Goal: Information Seeking & Learning: Learn about a topic

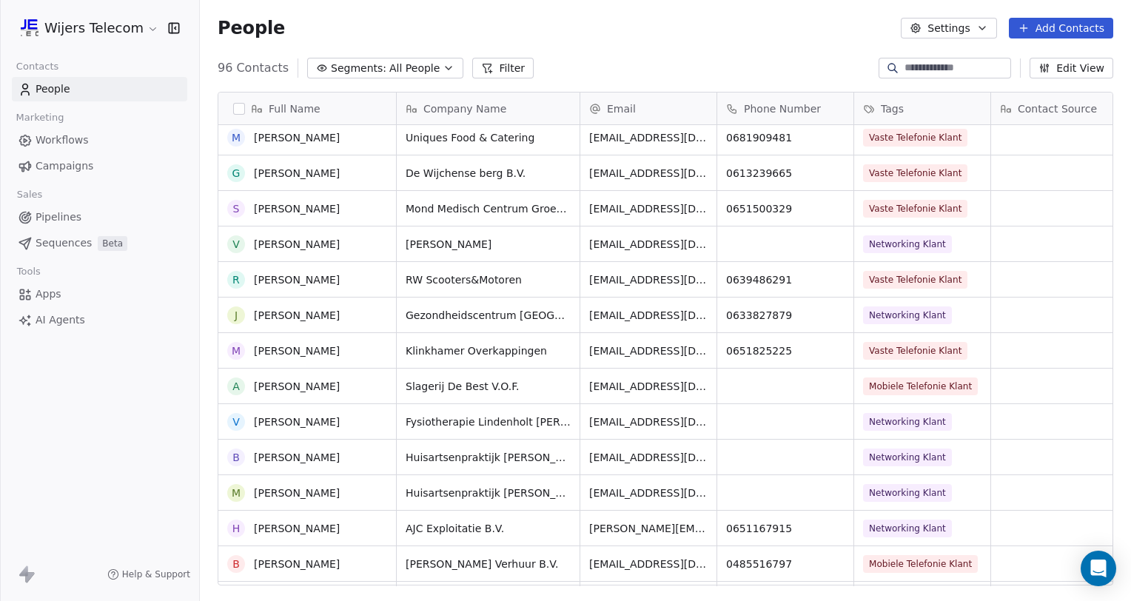
scroll to position [1036, 0]
drag, startPoint x: 465, startPoint y: 111, endPoint x: 240, endPoint y: 118, distance: 225.8
click at [240, 118] on div "Full Name P Paul van Lent N Niels Kootkar B Bas de Vos K Korne van Gessel W Wou…" at bounding box center [665, 338] width 894 height 493
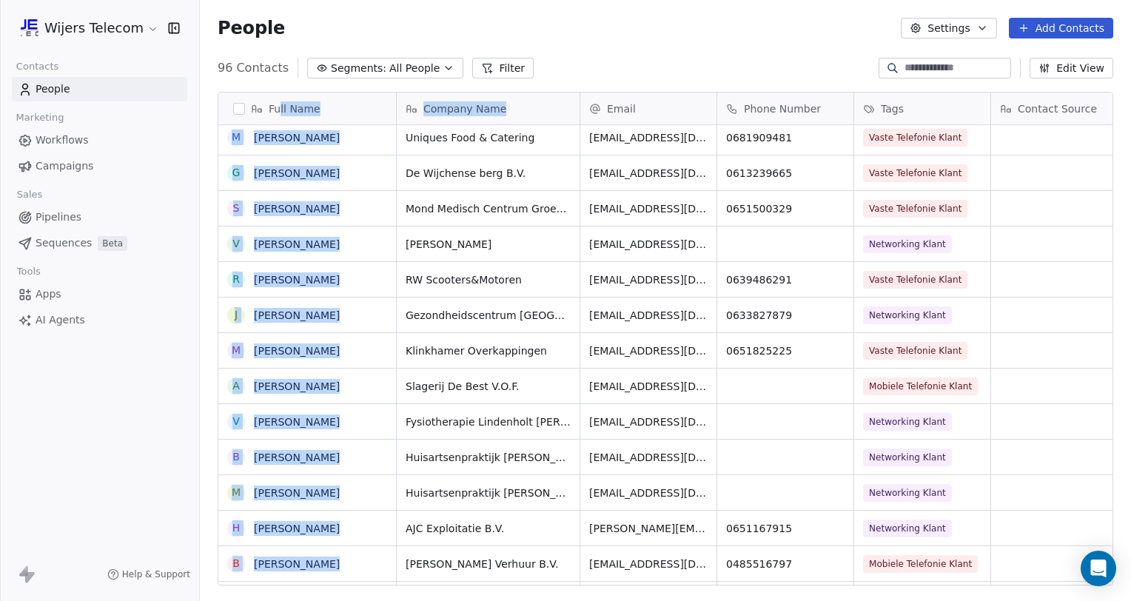
drag, startPoint x: 278, startPoint y: 115, endPoint x: 550, endPoint y: 110, distance: 272.3
click at [550, 110] on div "Full Name P Paul van Lent N Niels Kootkar B Bas de Vos K Korne van Gessel W Wou…" at bounding box center [665, 338] width 894 height 493
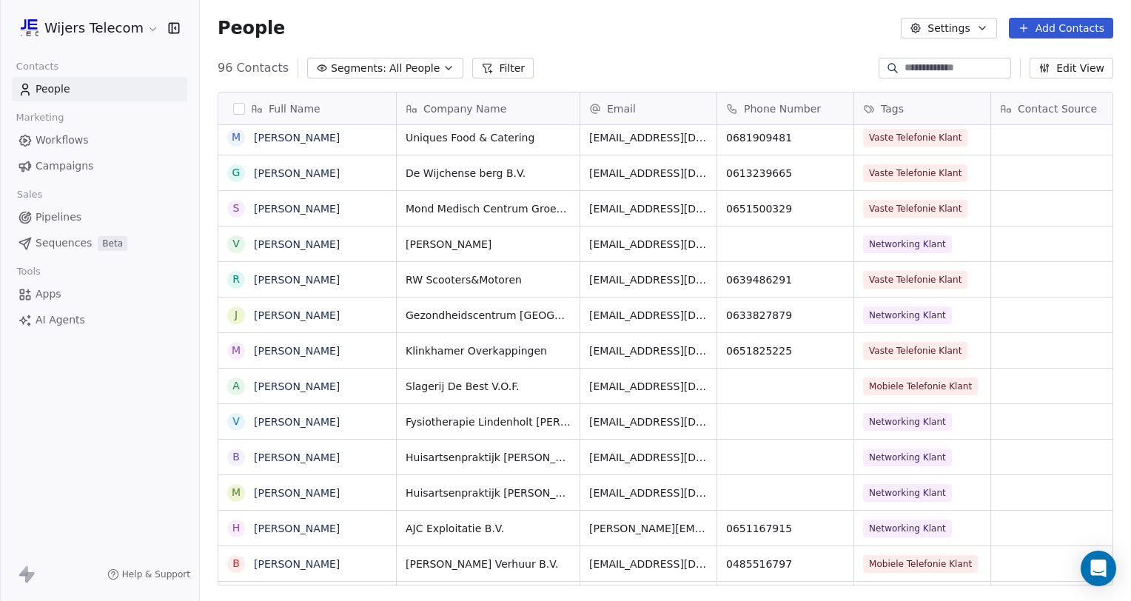
drag, startPoint x: 550, startPoint y: 110, endPoint x: 710, endPoint y: 65, distance: 165.9
click at [710, 65] on div "96 Contacts Segments: All People Filter Edit View" at bounding box center [665, 68] width 931 height 24
click at [488, 110] on span "Company Name" at bounding box center [464, 108] width 83 height 15
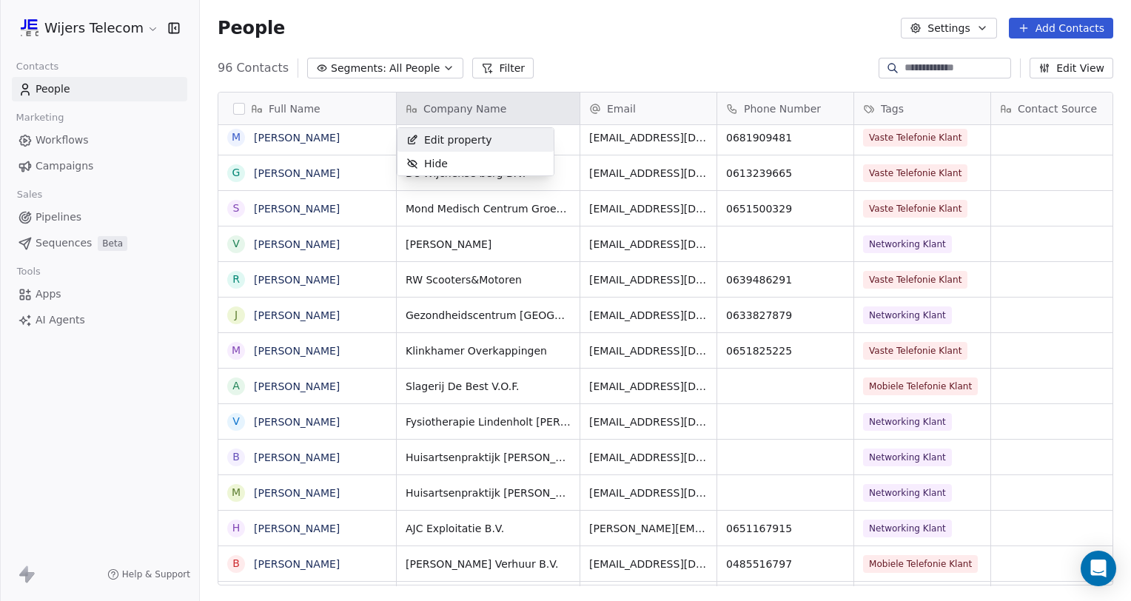
click at [488, 110] on html "Wijers Telecom Contacts People Marketing Workflows Campaigns Sales Pipelines Se…" at bounding box center [565, 300] width 1131 height 601
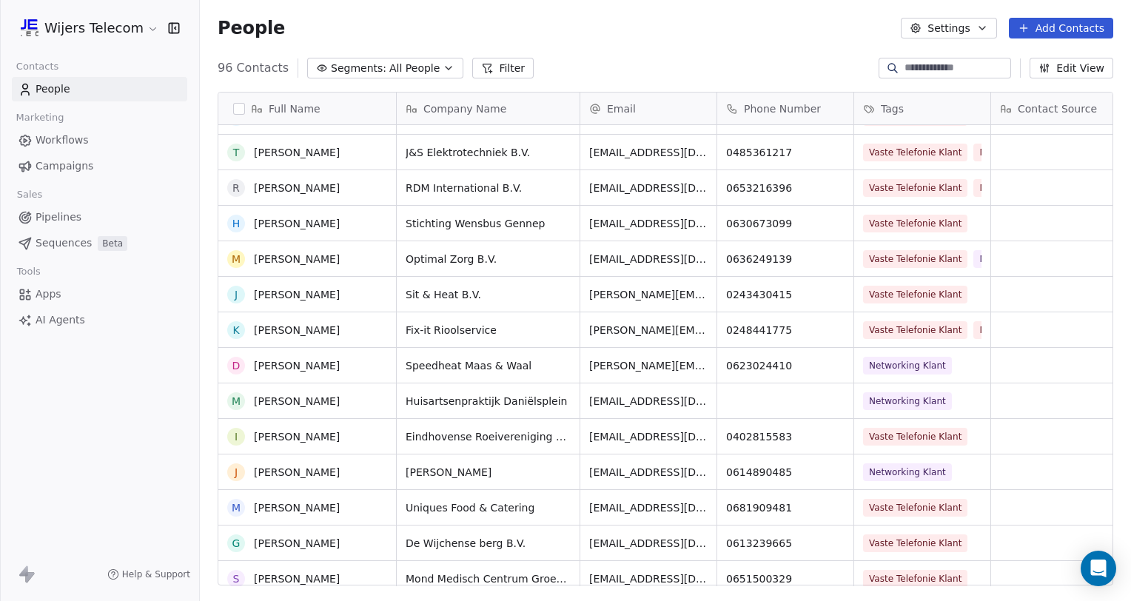
scroll to position [666, 0]
click at [301, 152] on link "[PERSON_NAME]" at bounding box center [297, 152] width 86 height 12
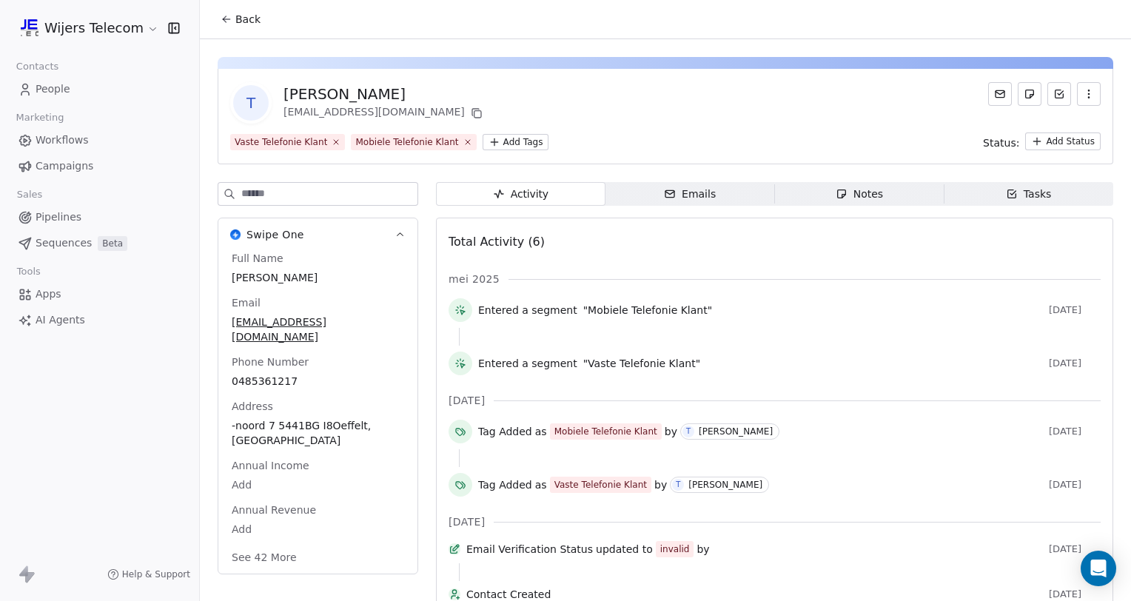
click at [1015, 188] on div "Tasks" at bounding box center [1028, 194] width 46 height 16
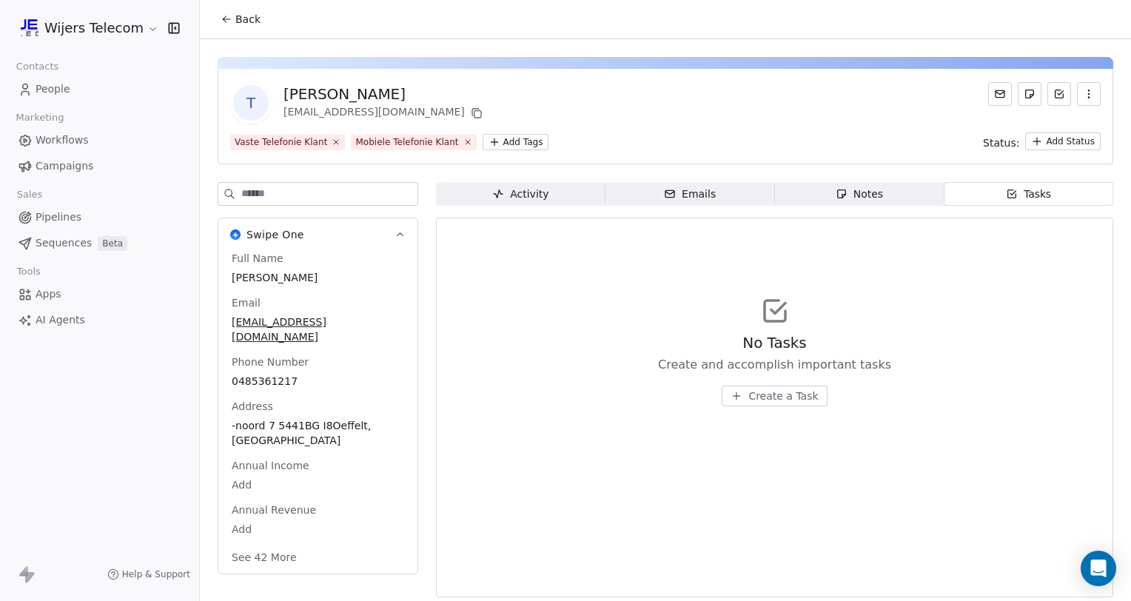
click at [925, 192] on span "Notes Notes" at bounding box center [859, 194] width 169 height 24
click at [1024, 194] on div "Tasks" at bounding box center [1028, 194] width 46 height 16
click at [903, 194] on span "Notes Notes" at bounding box center [859, 194] width 169 height 24
click at [679, 189] on div "Emails" at bounding box center [690, 194] width 52 height 16
click at [509, 195] on div "Activity" at bounding box center [520, 194] width 56 height 16
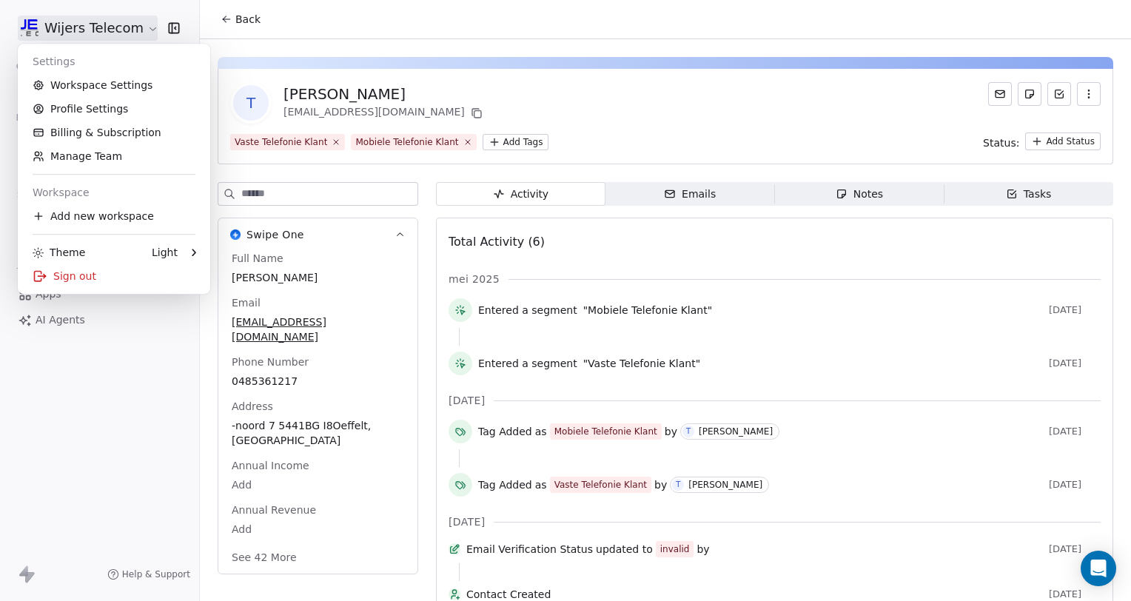
click at [121, 29] on html "Wijers Telecom Contacts People Marketing Workflows Campaigns Sales Pipelines Se…" at bounding box center [565, 300] width 1131 height 601
